Goal: Task Accomplishment & Management: Manage account settings

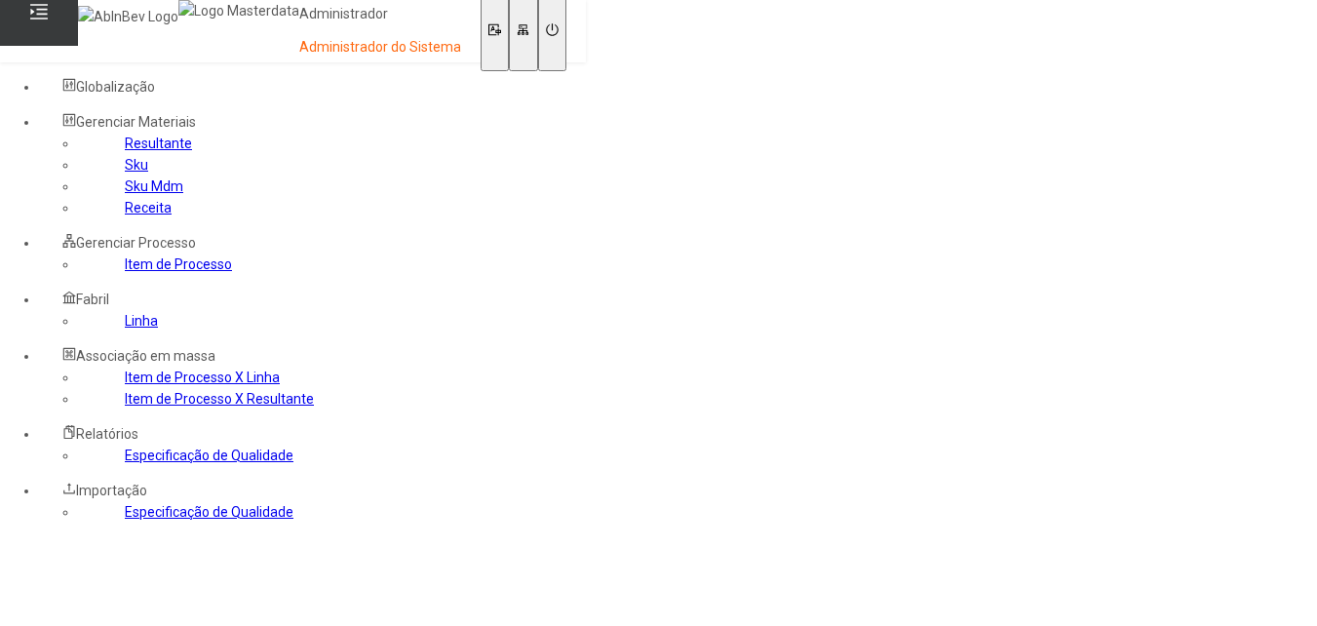
click at [140, 194] on link "Sku Mdm" at bounding box center [154, 186] width 58 height 16
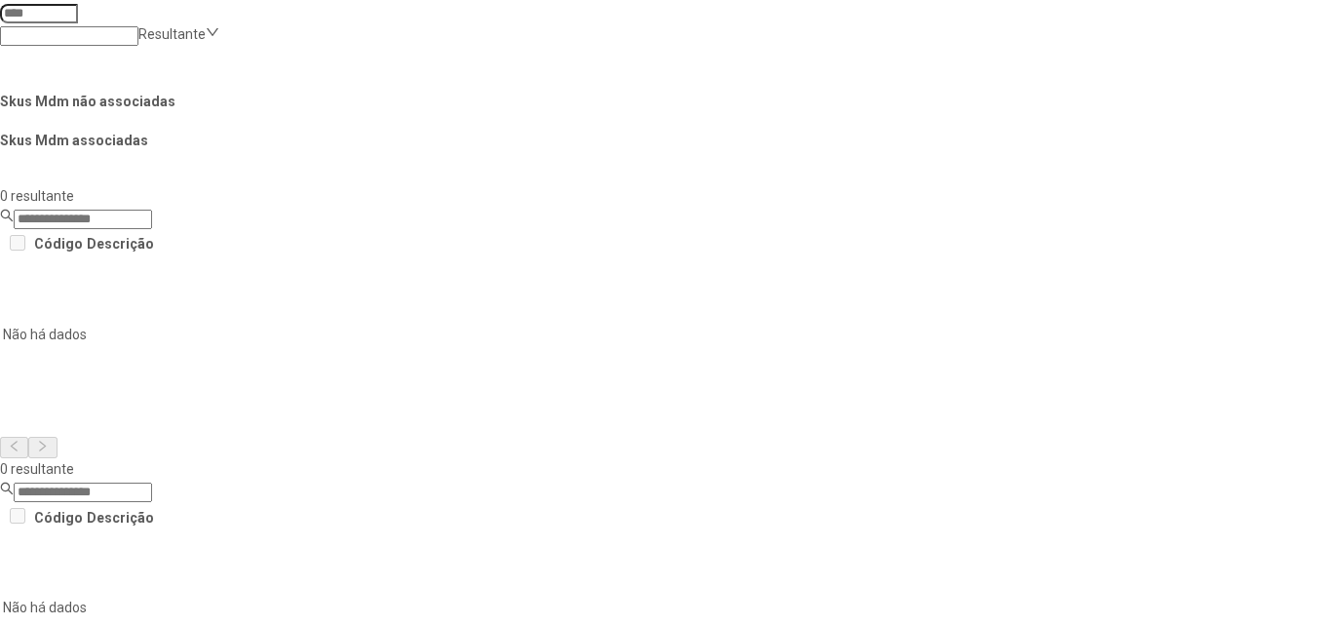
scroll to position [699, 0]
